Goal: Information Seeking & Learning: Compare options

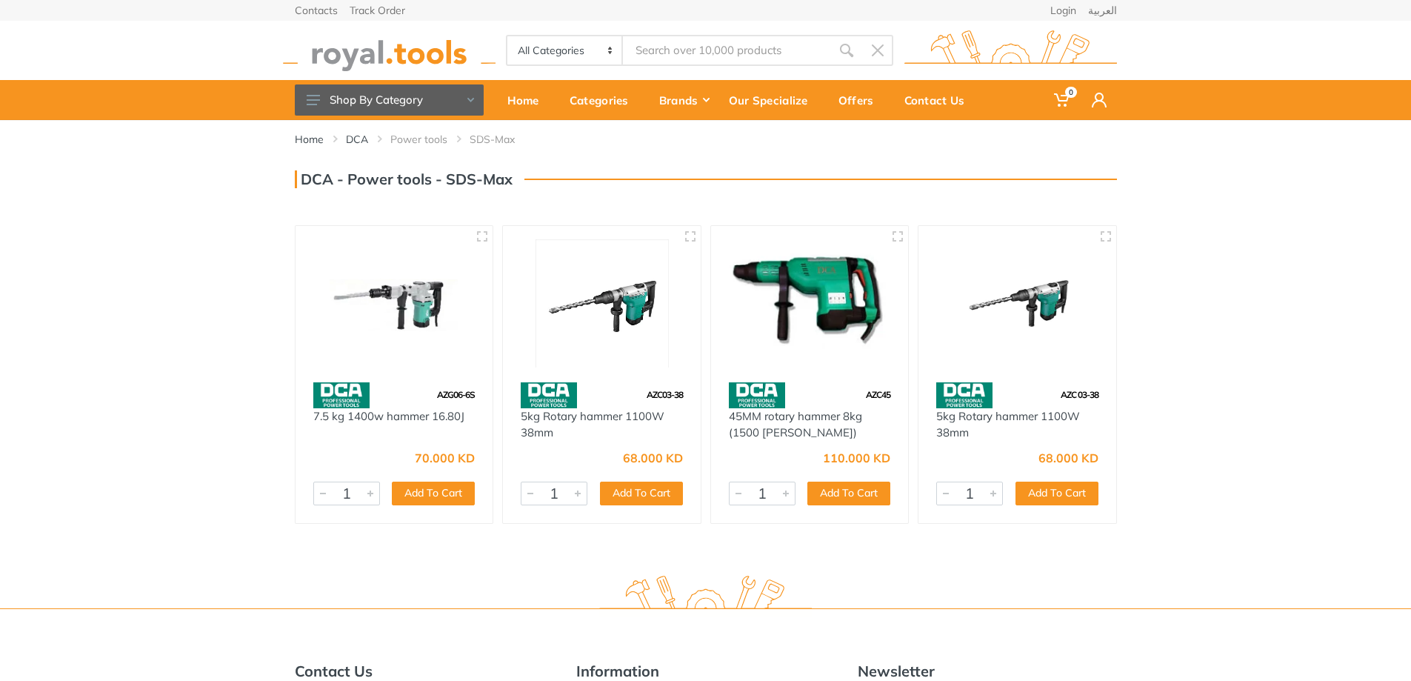
click at [359, 282] on img at bounding box center [394, 303] width 171 height 128
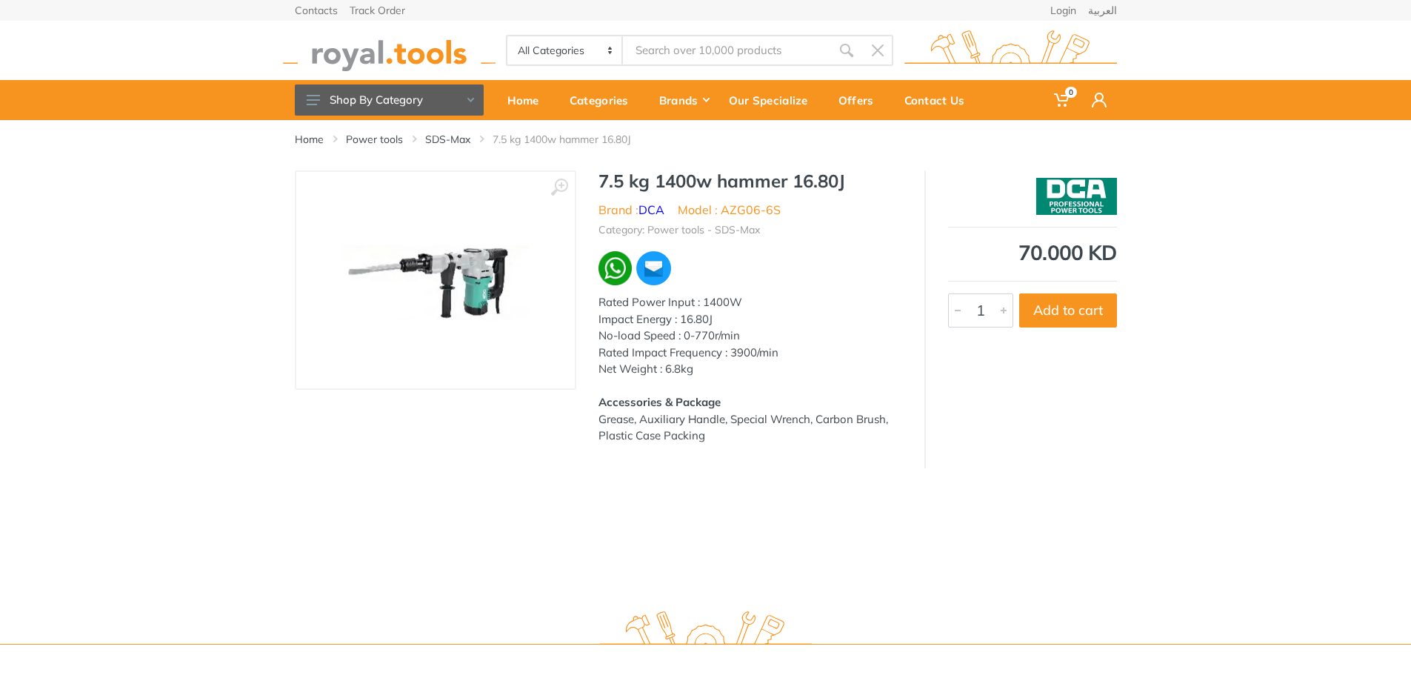
click at [481, 307] on img at bounding box center [435, 280] width 187 height 187
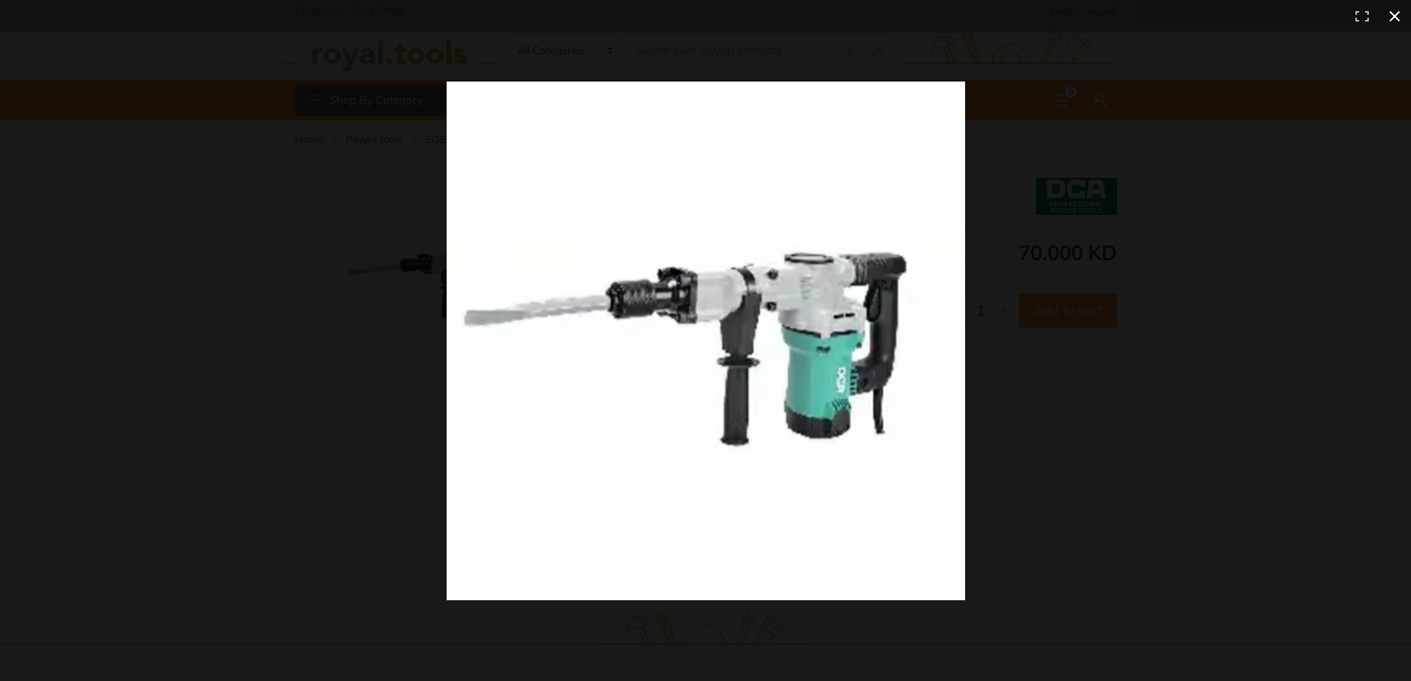
click at [1064, 514] on div at bounding box center [1041, 367] width 1189 height 573
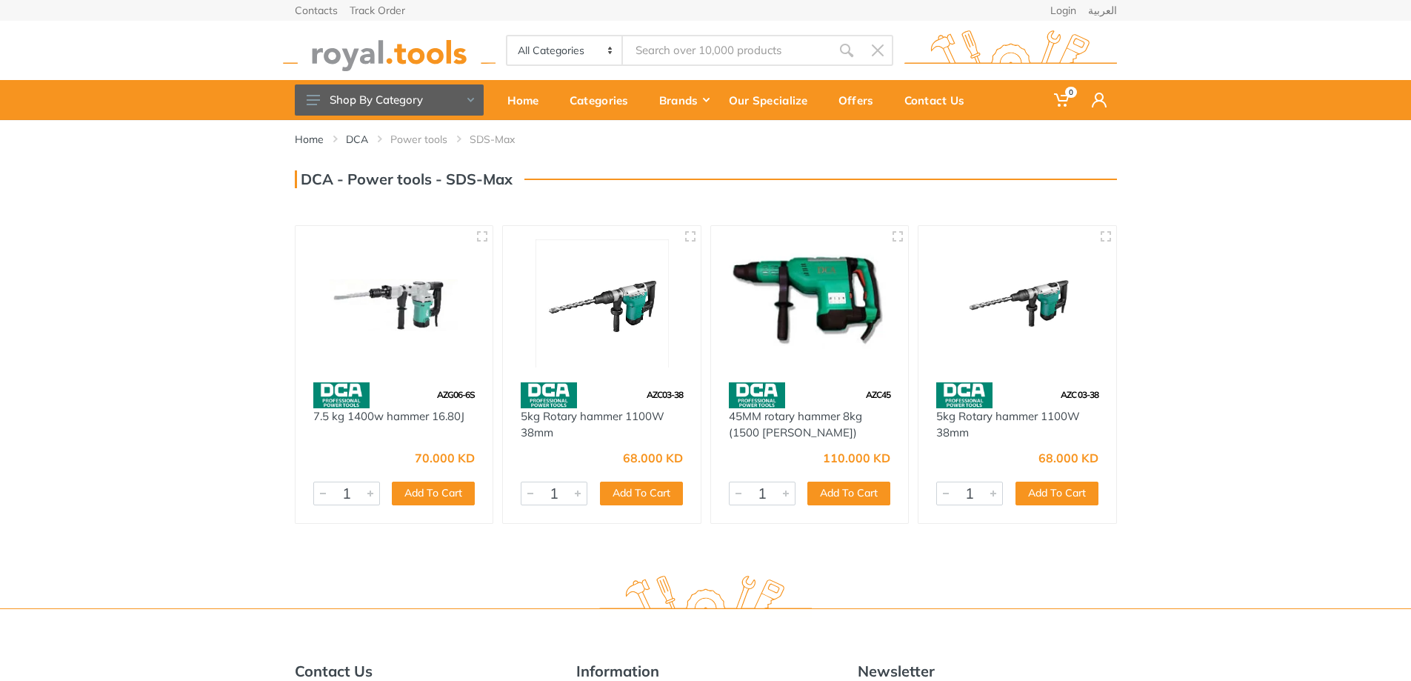
click at [630, 339] on img at bounding box center [601, 303] width 171 height 128
